Goal: Transaction & Acquisition: Purchase product/service

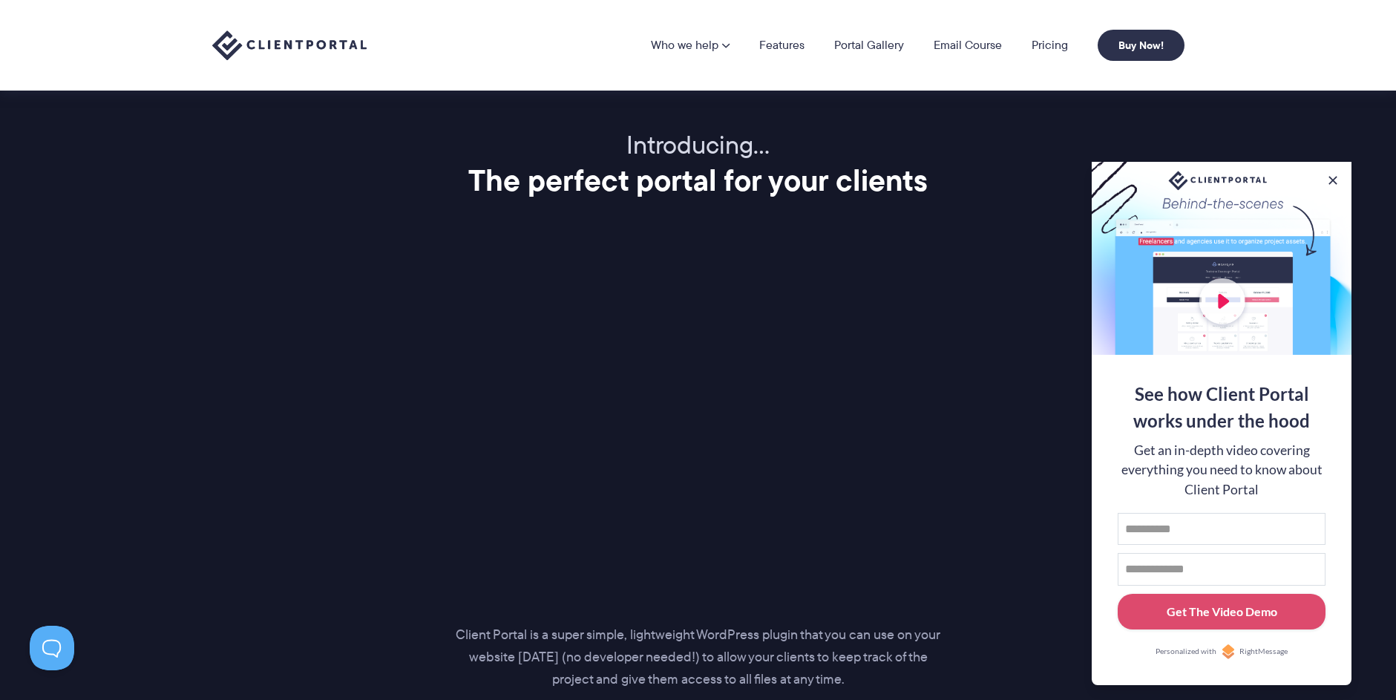
scroll to position [1746, 0]
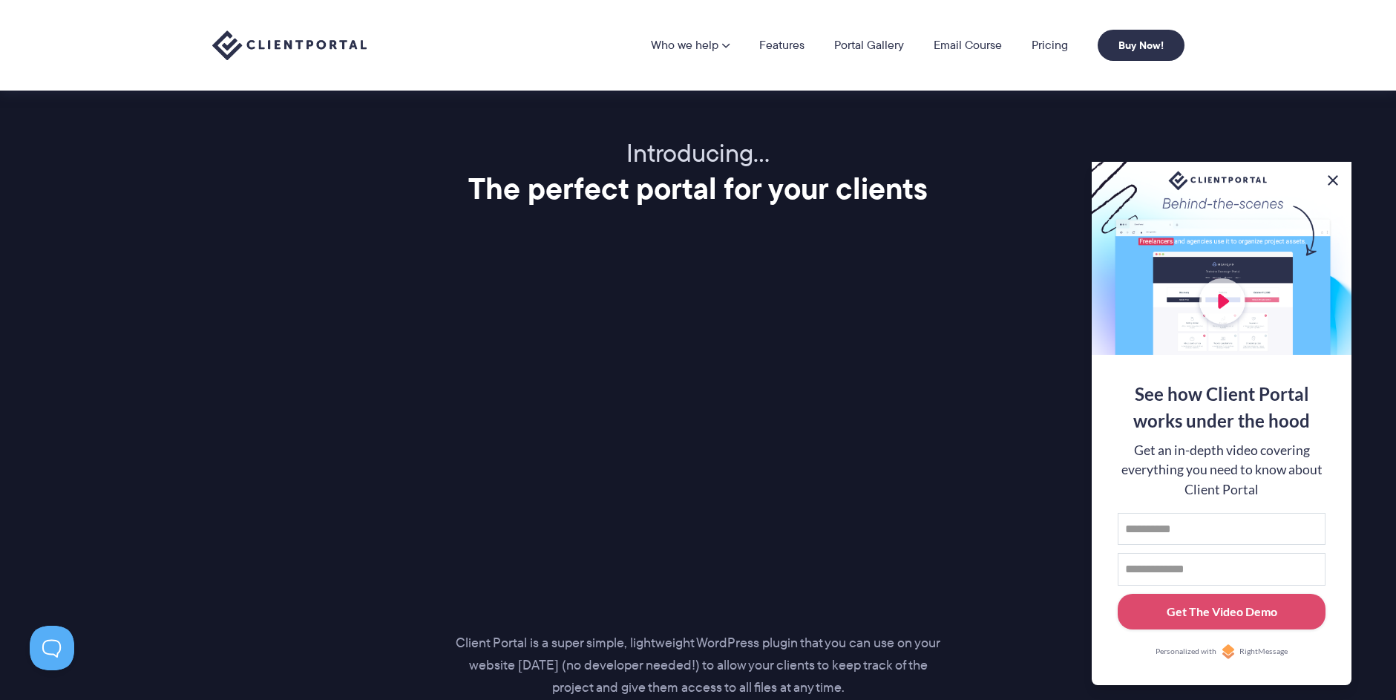
click at [1330, 180] on button at bounding box center [1333, 180] width 18 height 18
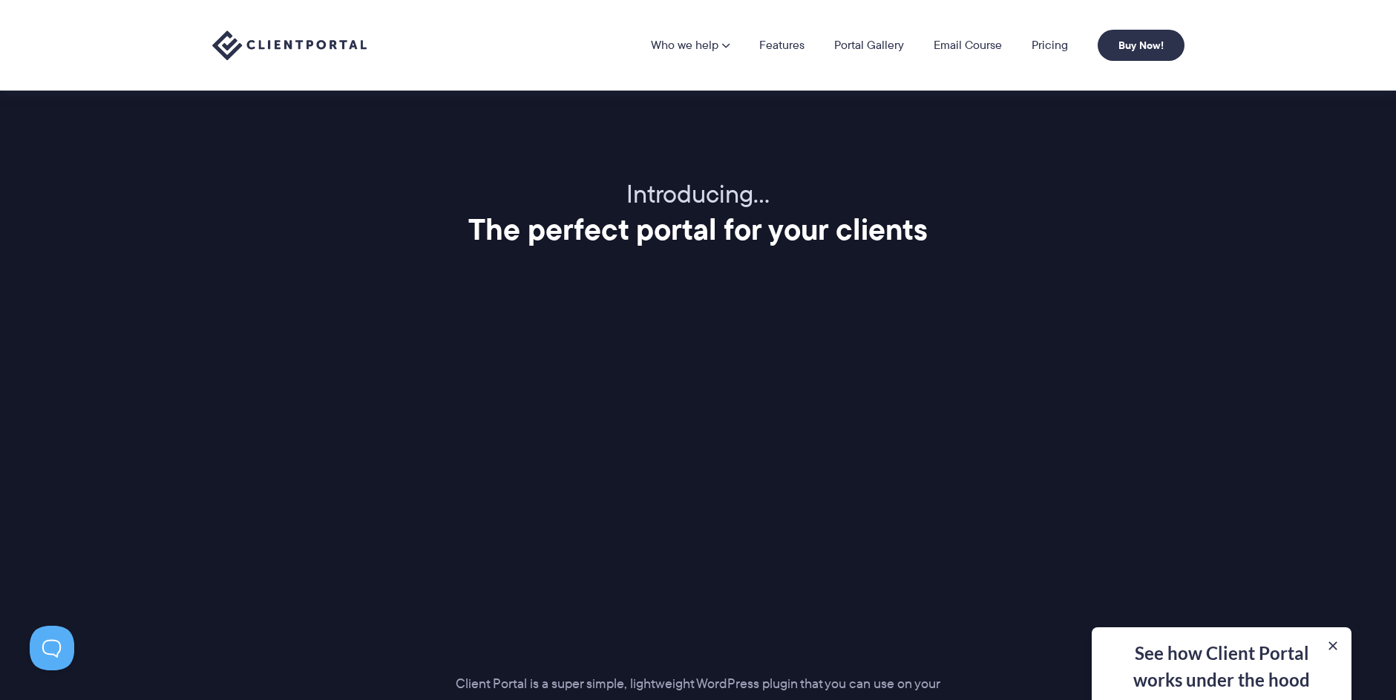
scroll to position [1660, 0]
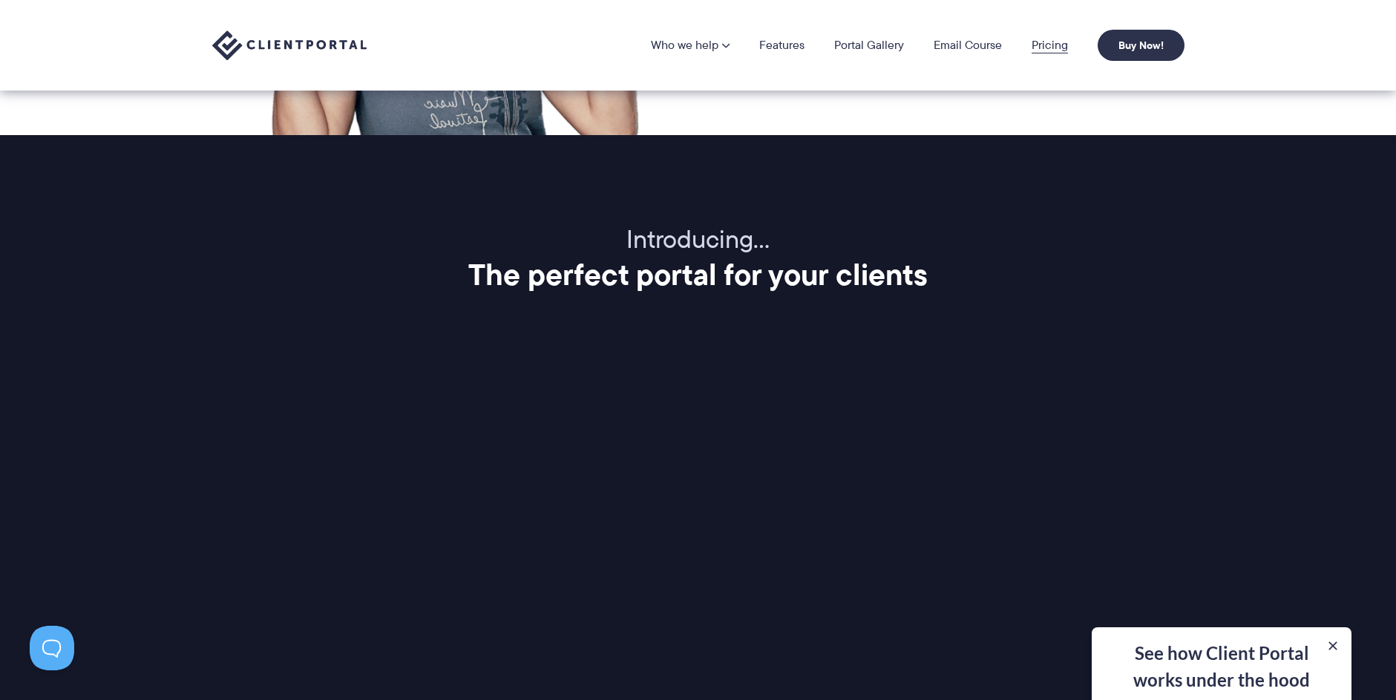
click at [1040, 51] on link "Pricing" at bounding box center [1050, 45] width 36 height 12
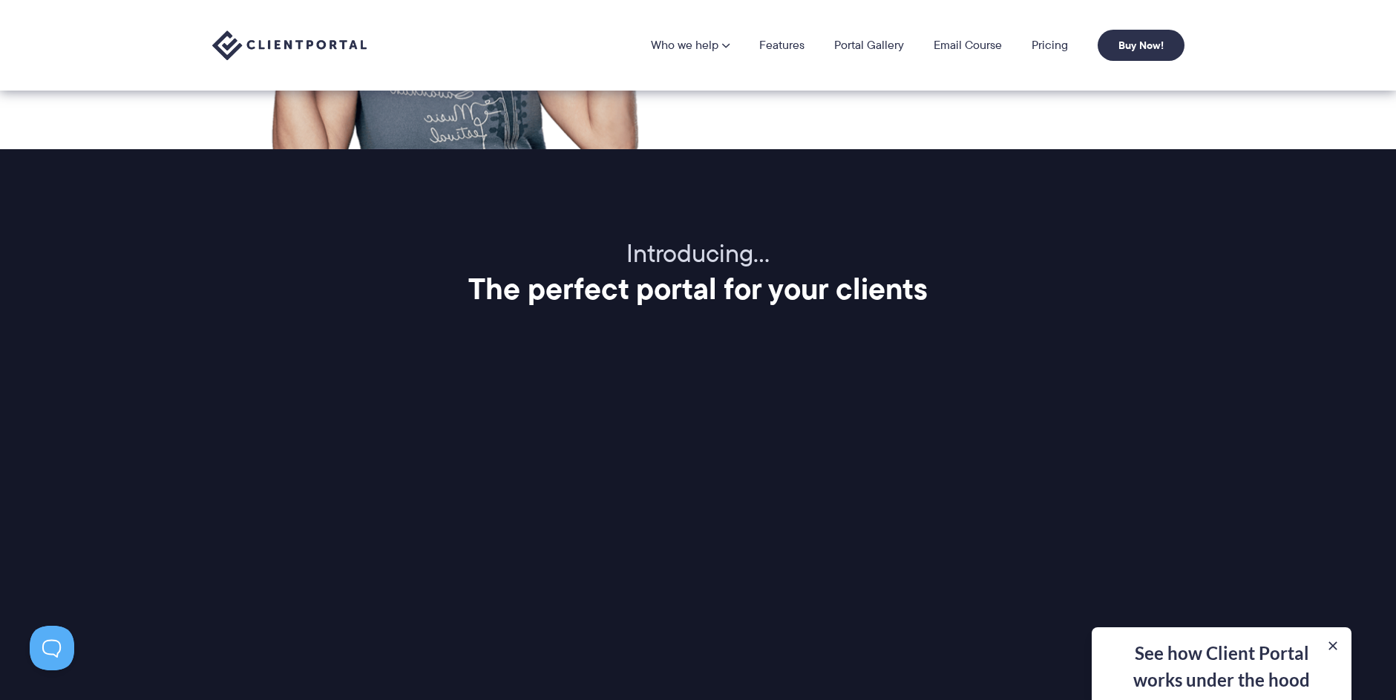
scroll to position [1642, 0]
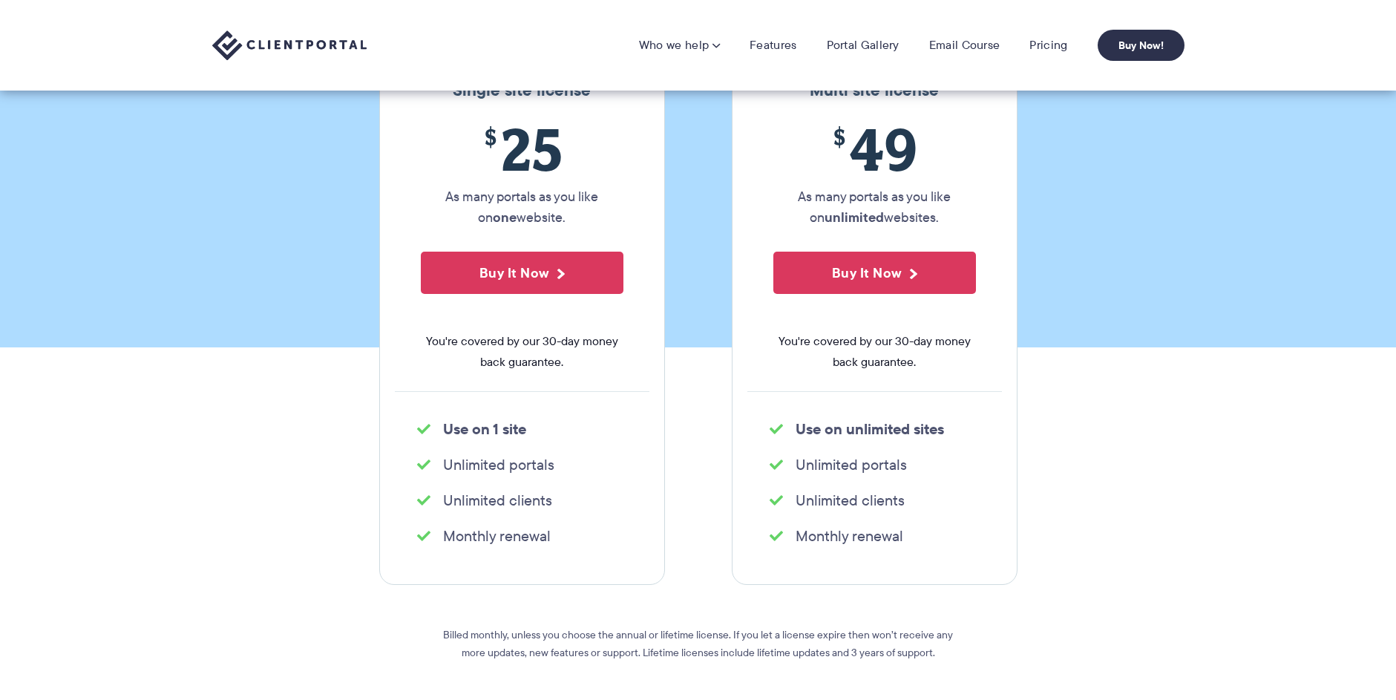
scroll to position [103, 0]
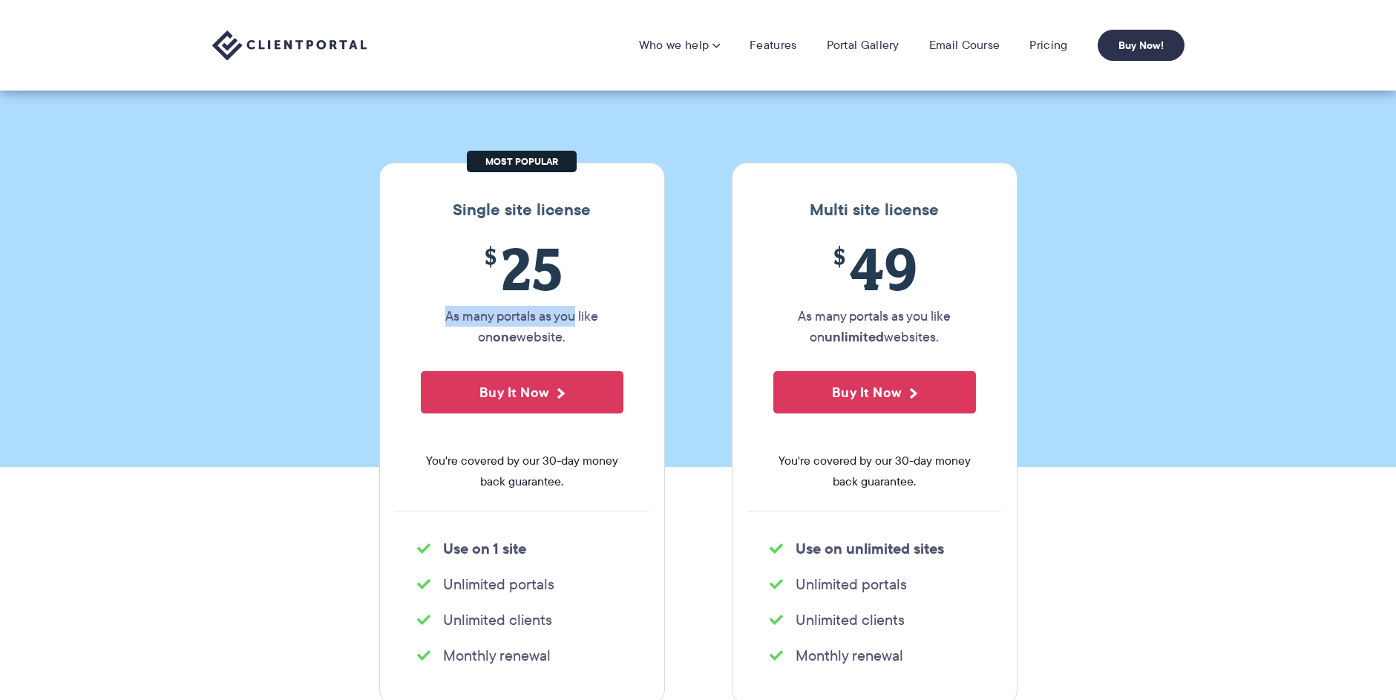
drag, startPoint x: 465, startPoint y: 292, endPoint x: 573, endPoint y: 327, distance: 113.6
click at [565, 325] on p "As many portals as you like on one website." at bounding box center [522, 327] width 203 height 42
drag, startPoint x: 590, startPoint y: 331, endPoint x: 536, endPoint y: 302, distance: 61.4
click at [537, 303] on div "$ 25 As many portals as you like on one website. Buy It Now You're covered by o…" at bounding box center [522, 373] width 255 height 276
click at [535, 302] on span "$ 25" at bounding box center [522, 269] width 203 height 68
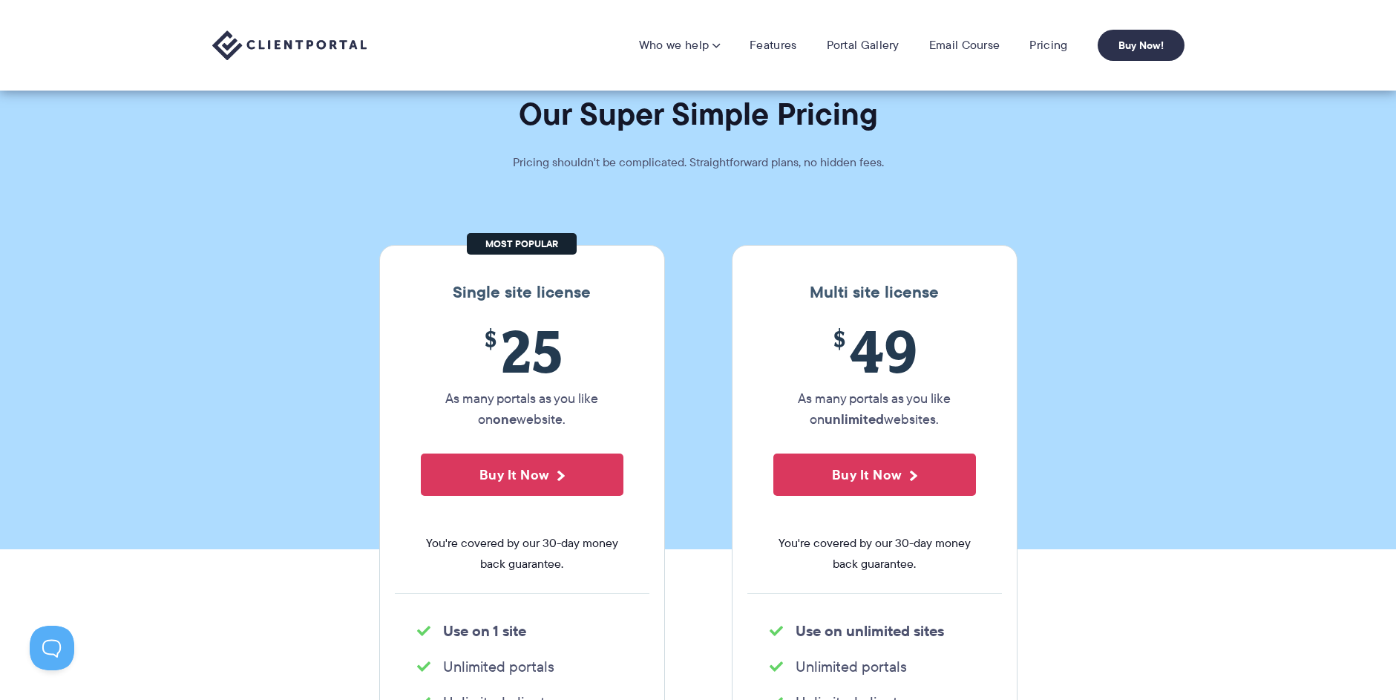
scroll to position [21, 0]
